Goal: Task Accomplishment & Management: Manage account settings

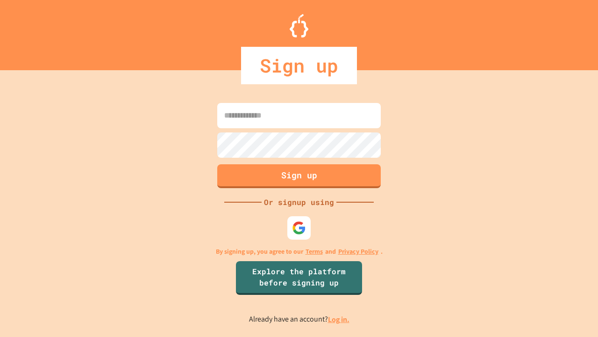
click at [339, 319] on link "Log in." at bounding box center [339, 319] width 22 height 10
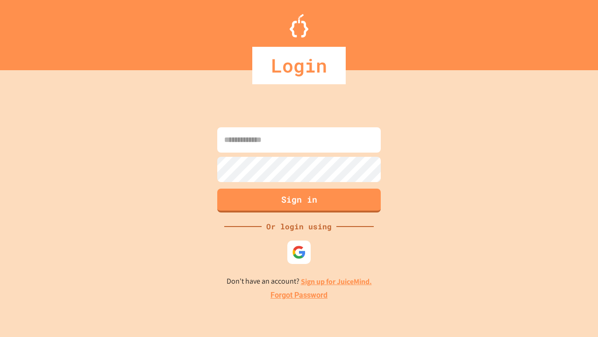
type input "*****"
